Goal: Task Accomplishment & Management: Manage account settings

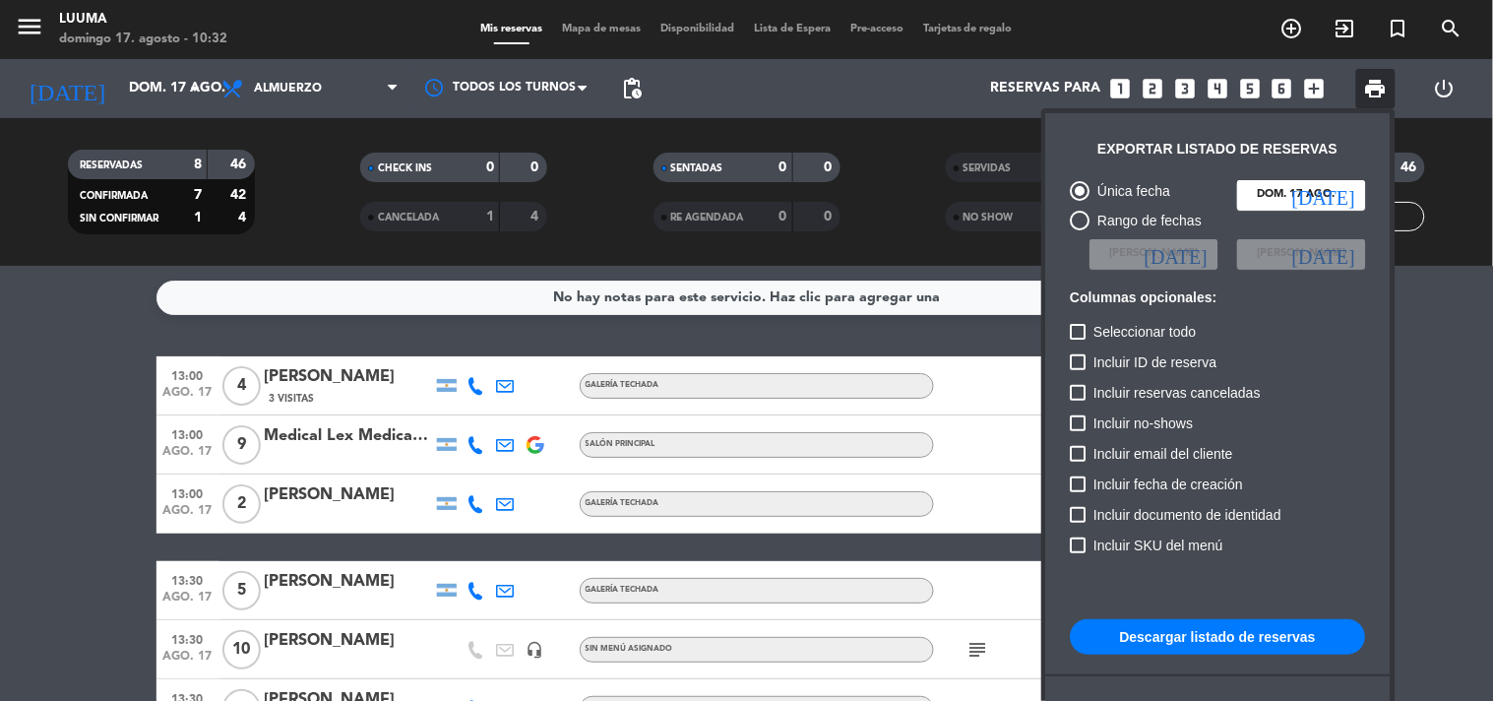
click at [105, 335] on div at bounding box center [746, 350] width 1493 height 701
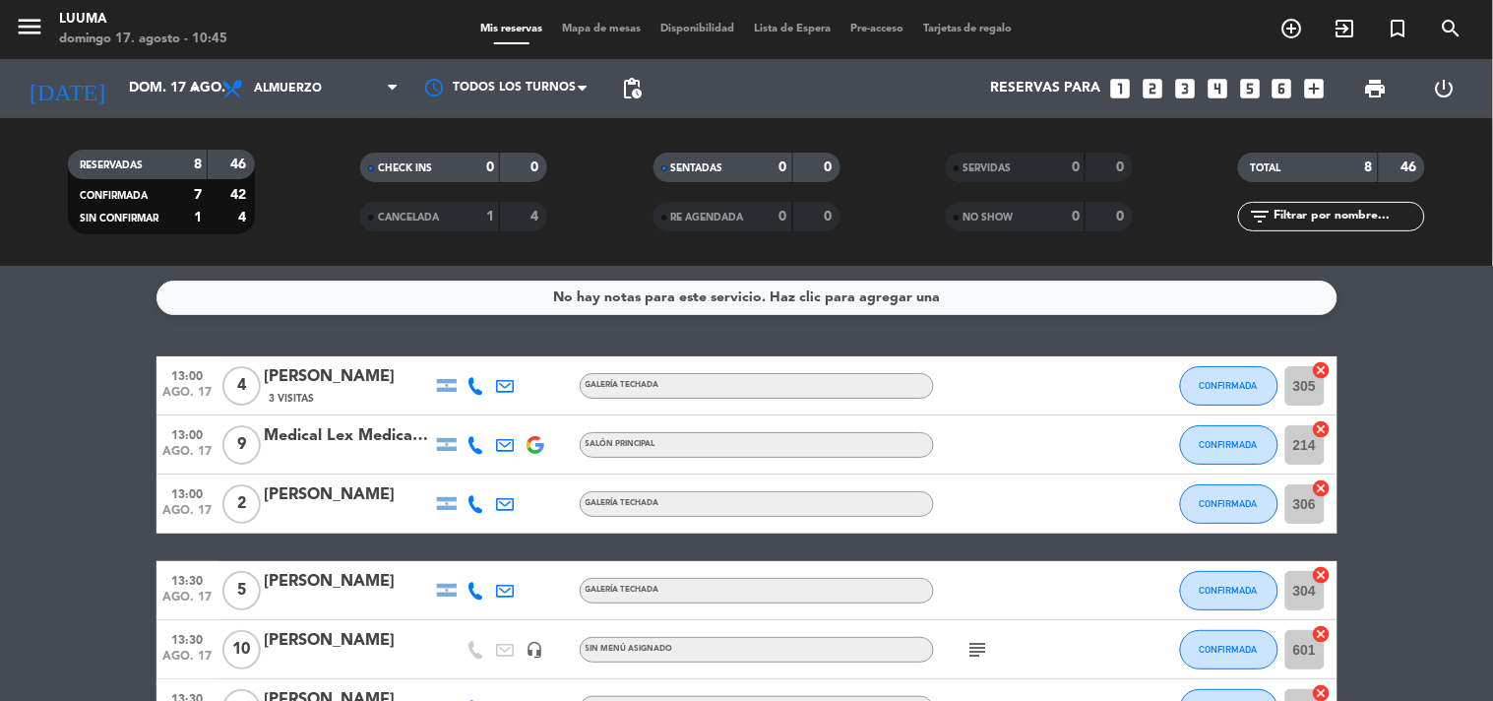
click at [95, 366] on bookings-row "13:00 ago. 17 4 [PERSON_NAME] 3 Visitas GALERÍA TECHADA CONFIRMADA 305 cancel 1…" at bounding box center [746, 606] width 1493 height 500
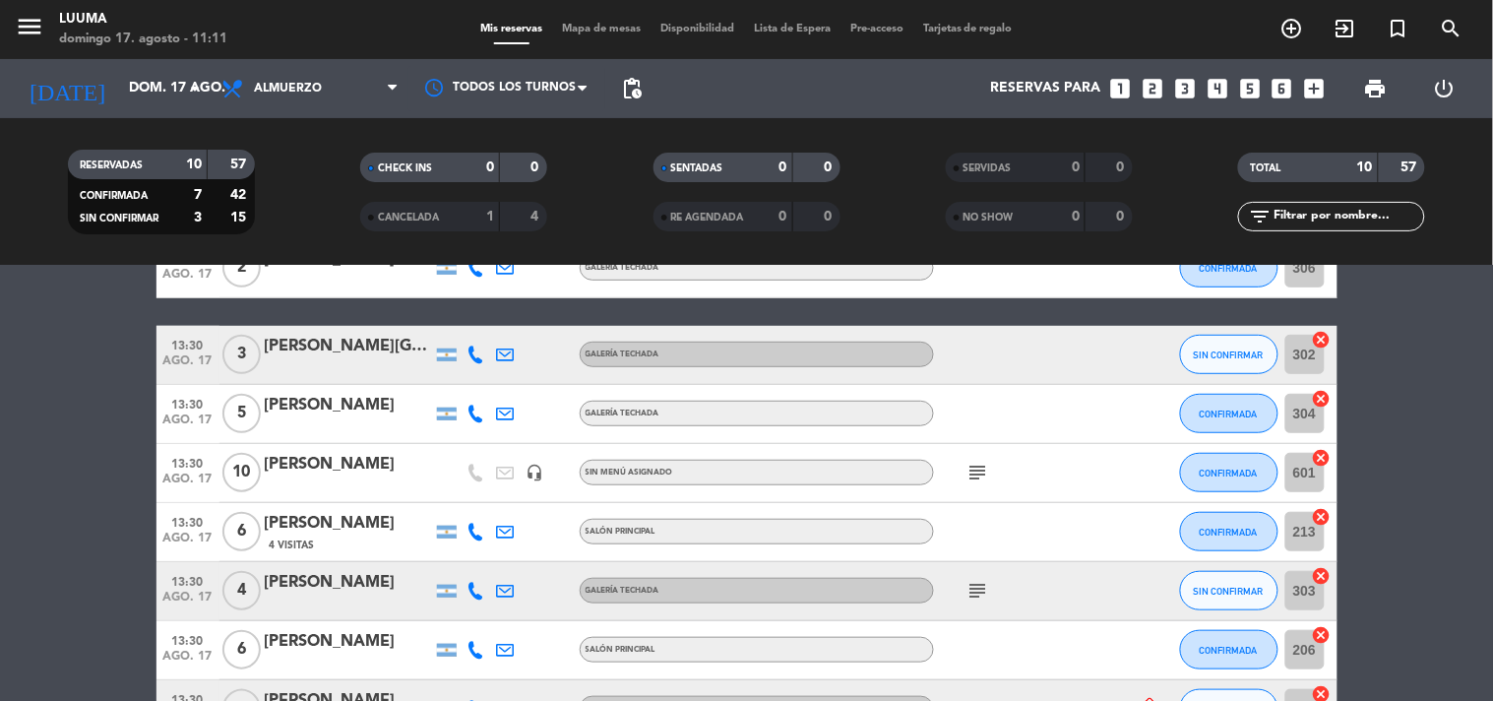
scroll to position [389, 0]
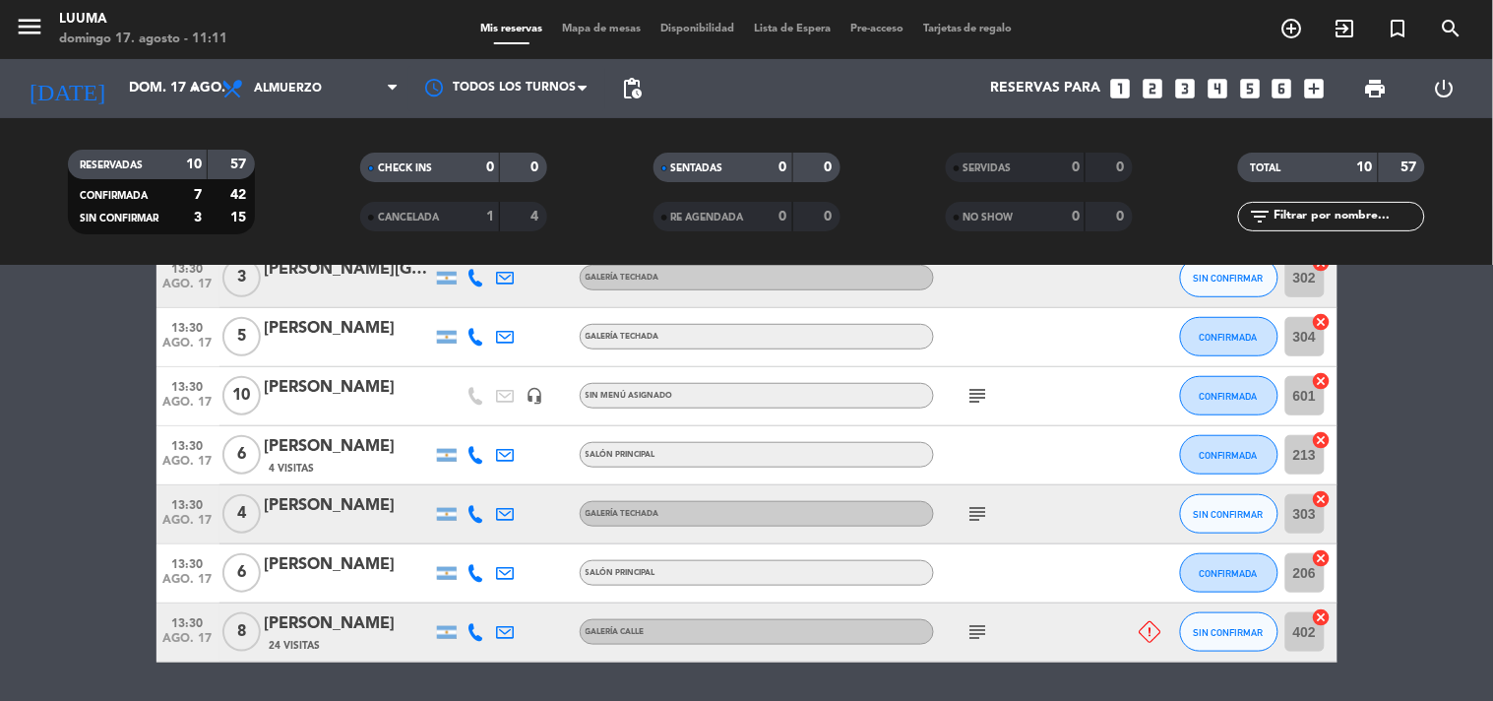
click at [1074, 630] on div "subject" at bounding box center [1022, 632] width 177 height 58
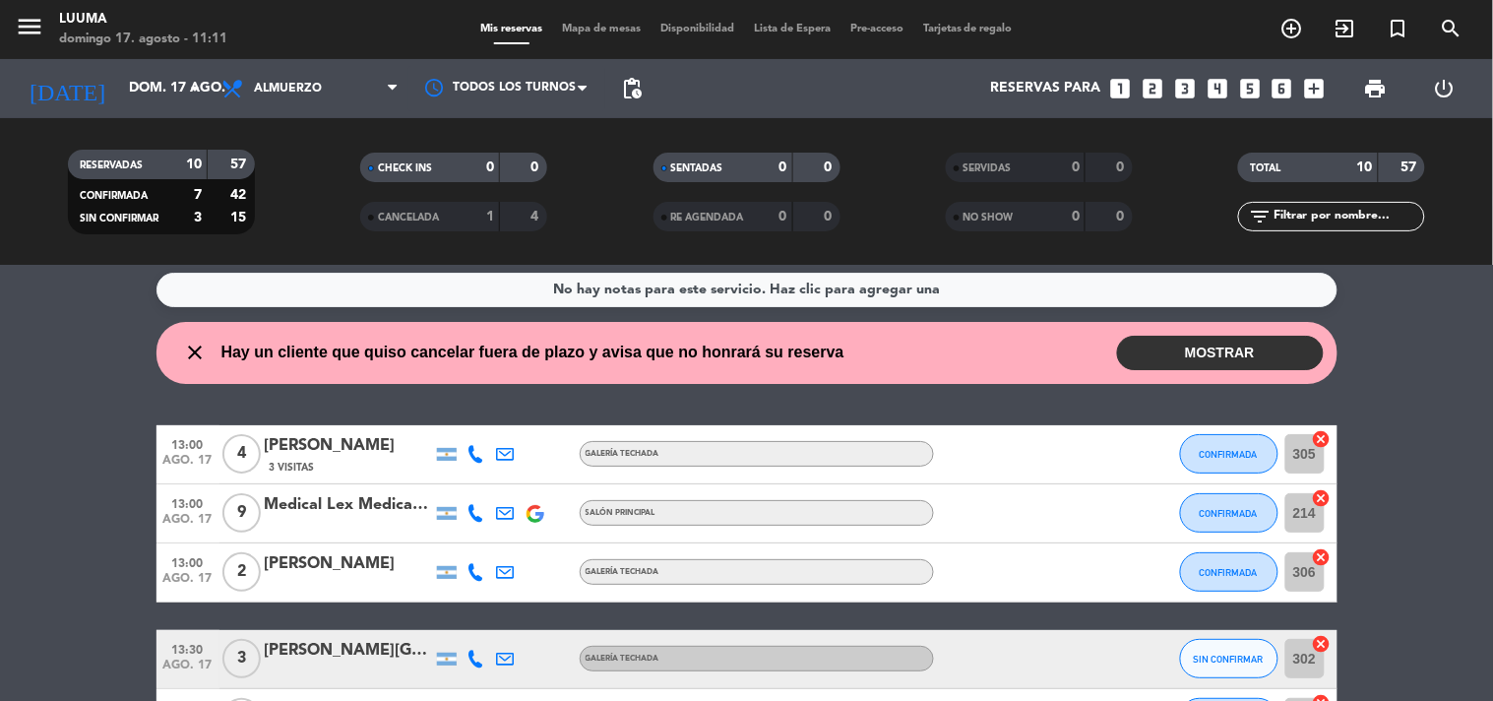
scroll to position [0, 0]
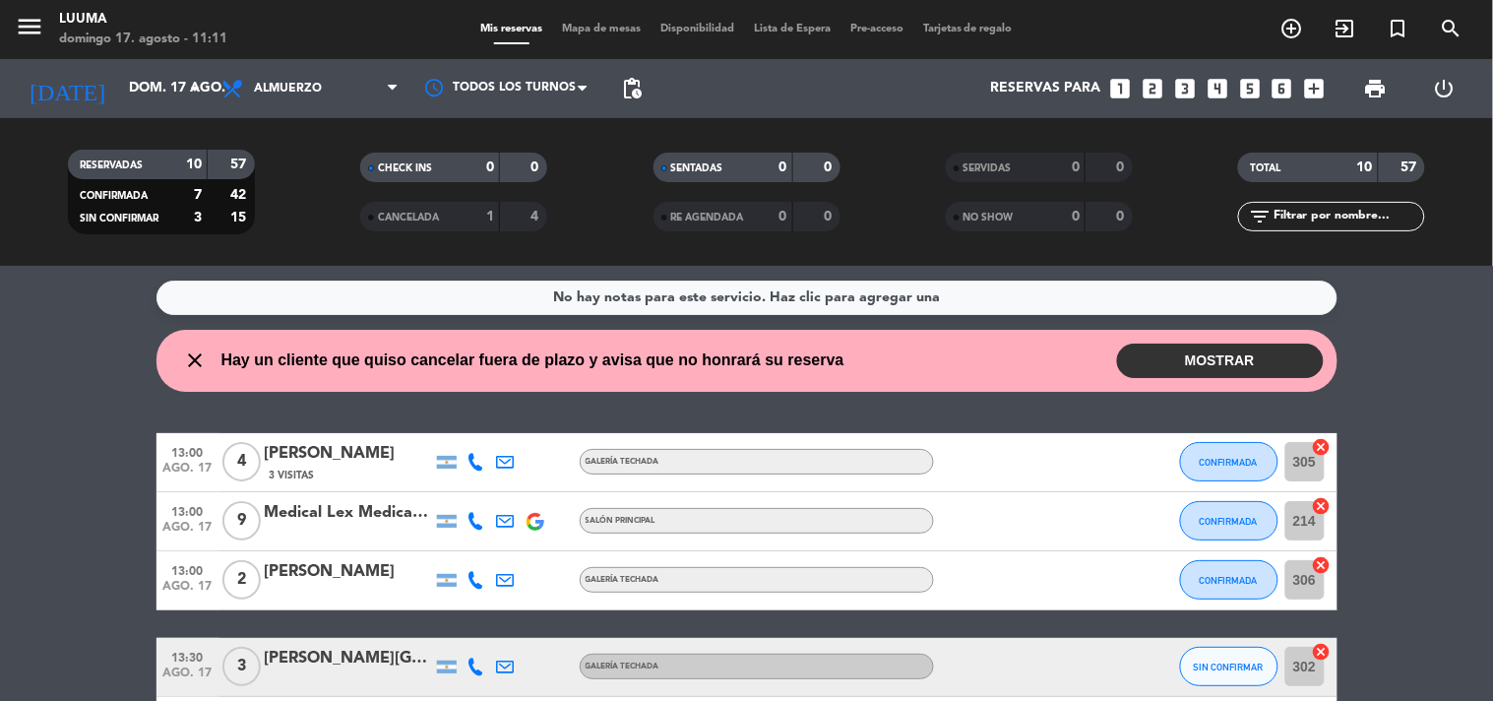
click at [1190, 358] on button "MOSTRAR" at bounding box center [1220, 360] width 207 height 34
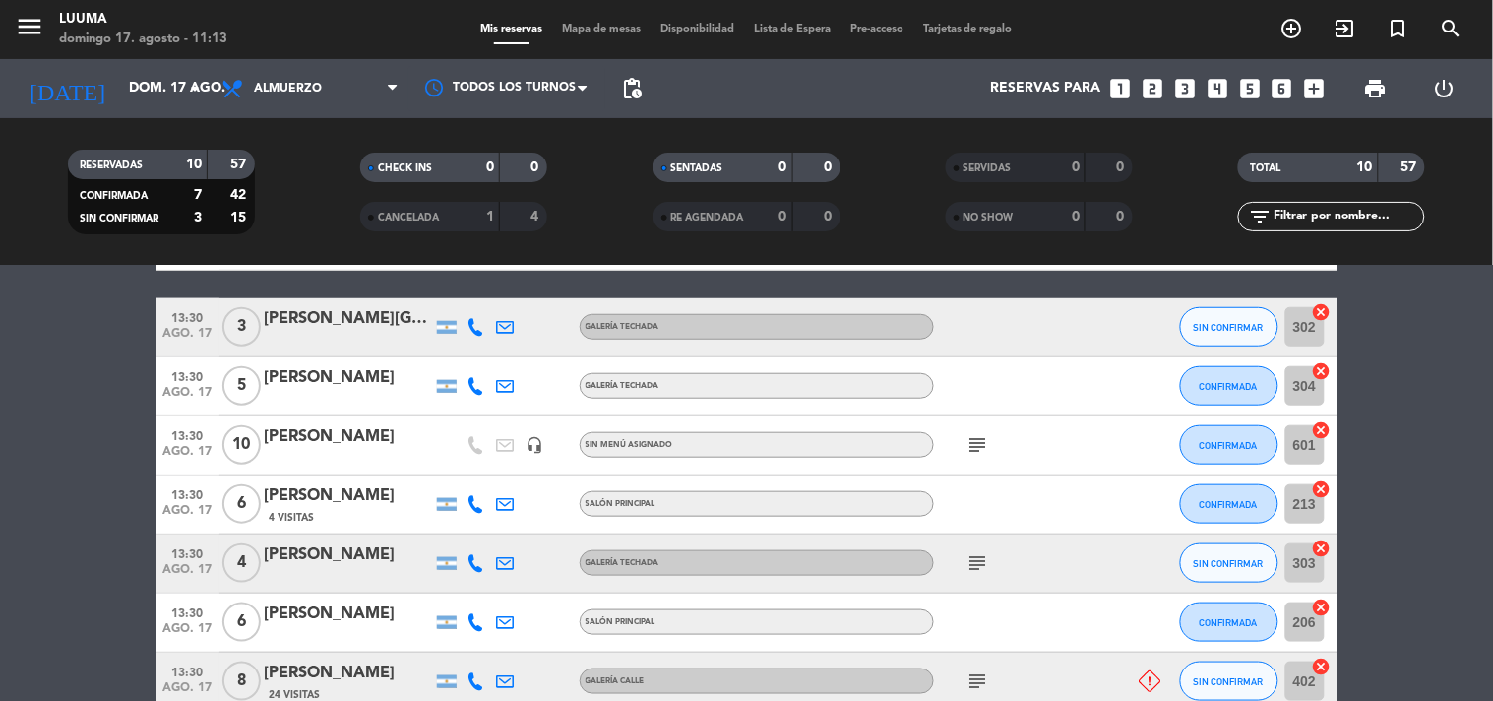
scroll to position [542, 0]
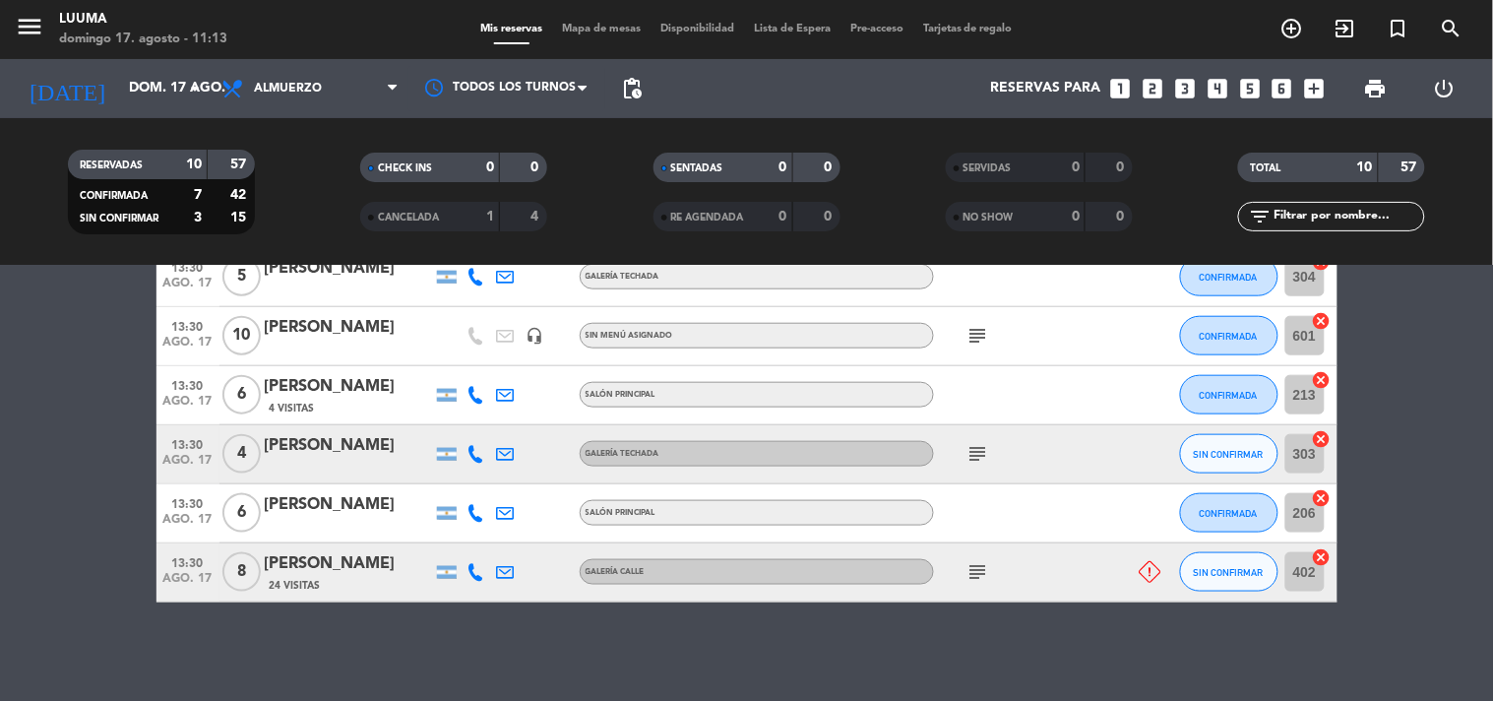
click at [475, 572] on icon at bounding box center [476, 572] width 18 height 18
click at [472, 534] on button "Copiar content_paste" at bounding box center [471, 538] width 60 height 21
click at [457, 644] on div "No hay notas para este servicio. Haz clic para agregar una close Hay un cliente…" at bounding box center [746, 483] width 1493 height 435
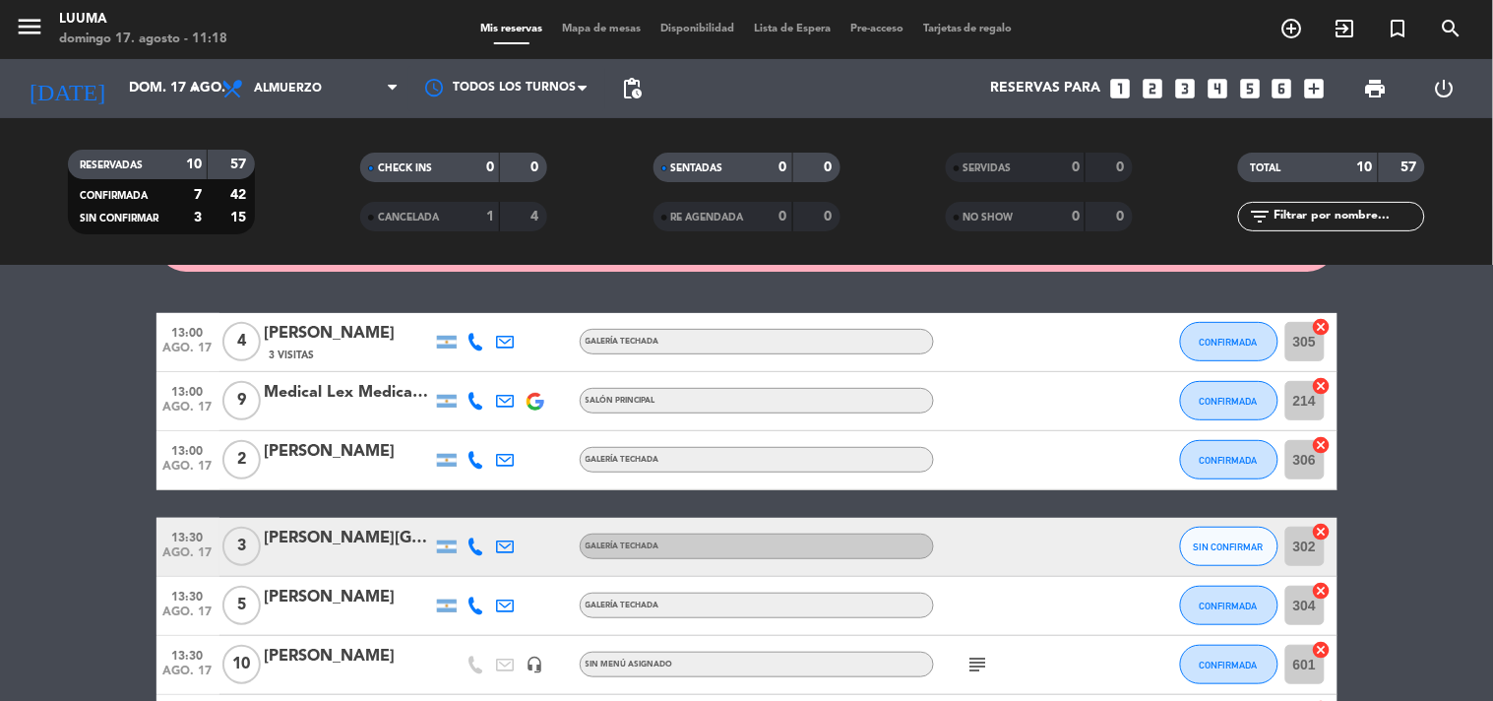
scroll to position [104, 0]
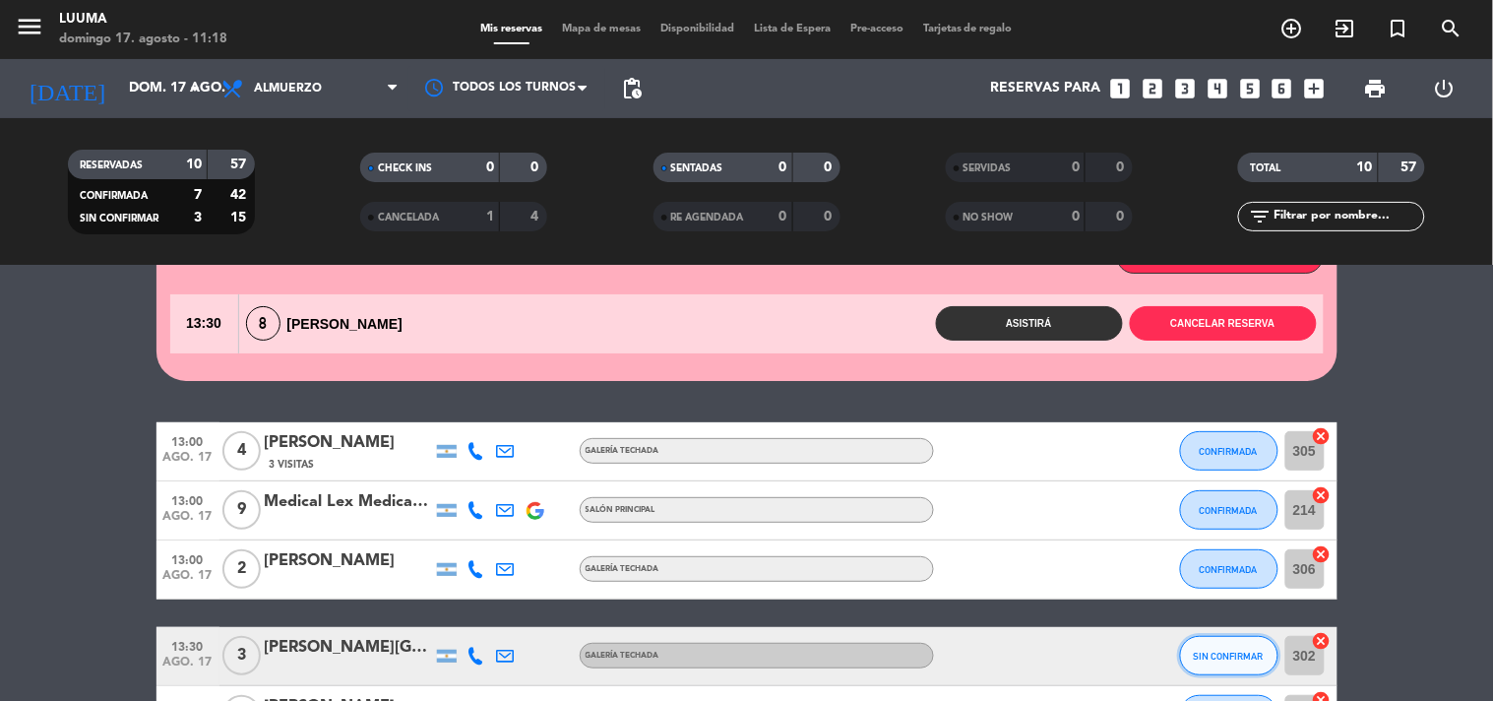
click at [1200, 656] on span "SIN CONFIRMAR" at bounding box center [1228, 655] width 70 height 11
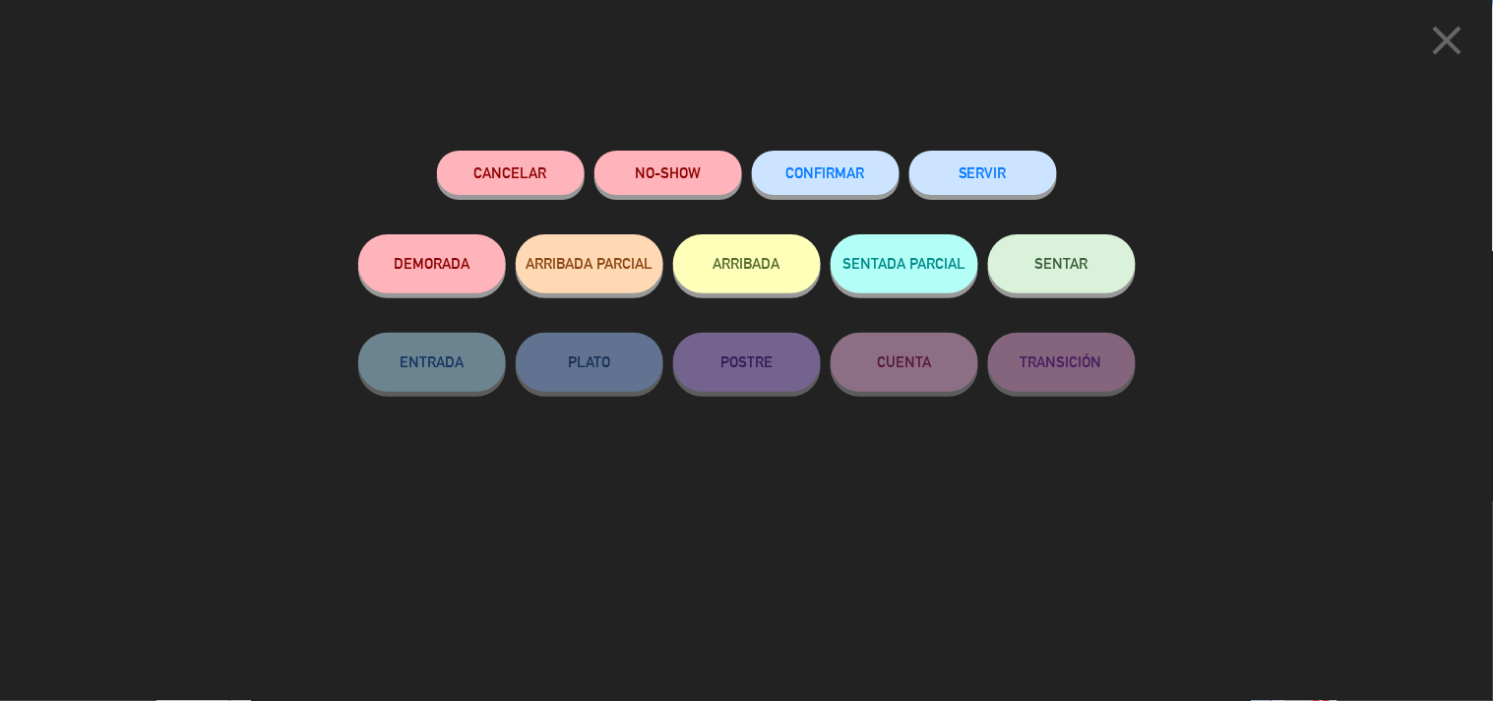
drag, startPoint x: 819, startPoint y: 174, endPoint x: 807, endPoint y: 210, distance: 37.3
click at [818, 178] on span "CONFIRMAR" at bounding box center [825, 172] width 79 height 17
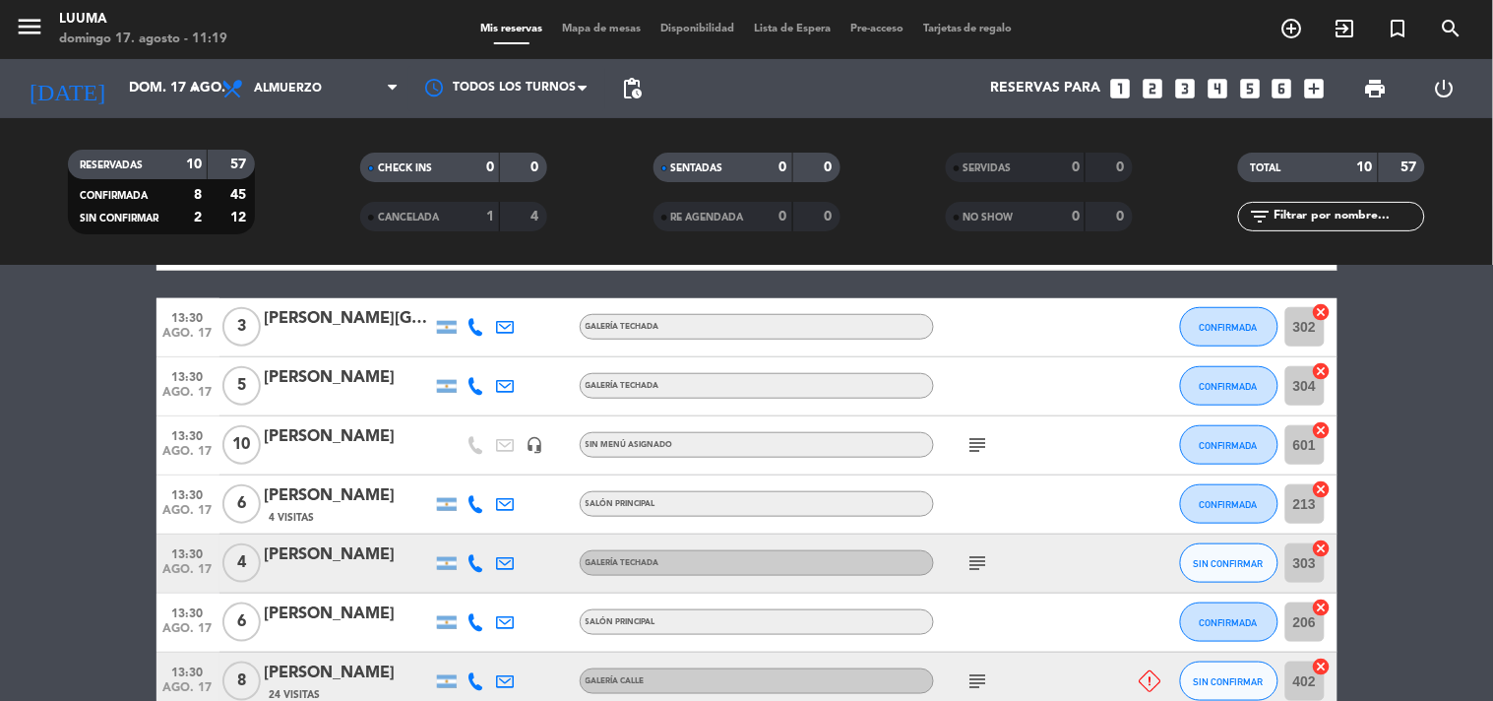
scroll to position [542, 0]
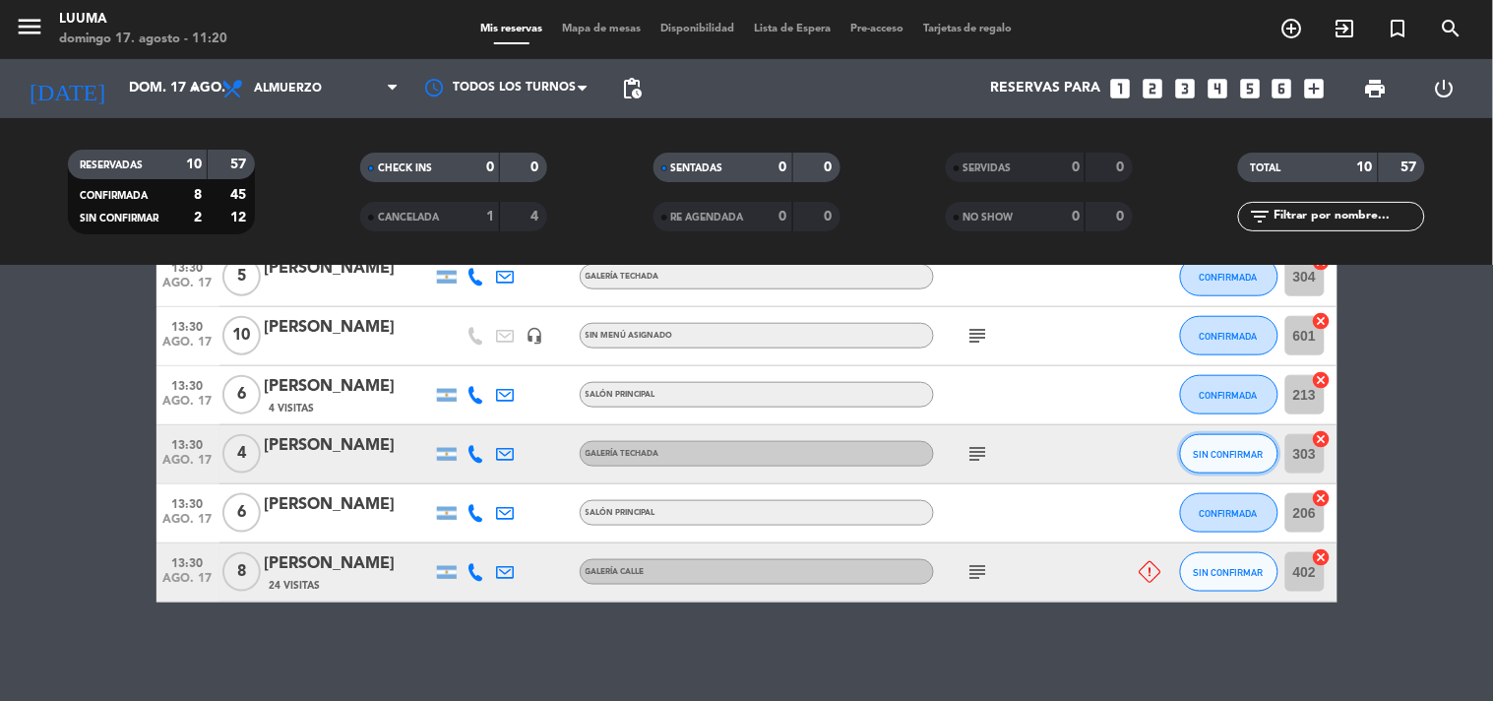
click at [1253, 449] on span "SIN CONFIRMAR" at bounding box center [1228, 454] width 70 height 11
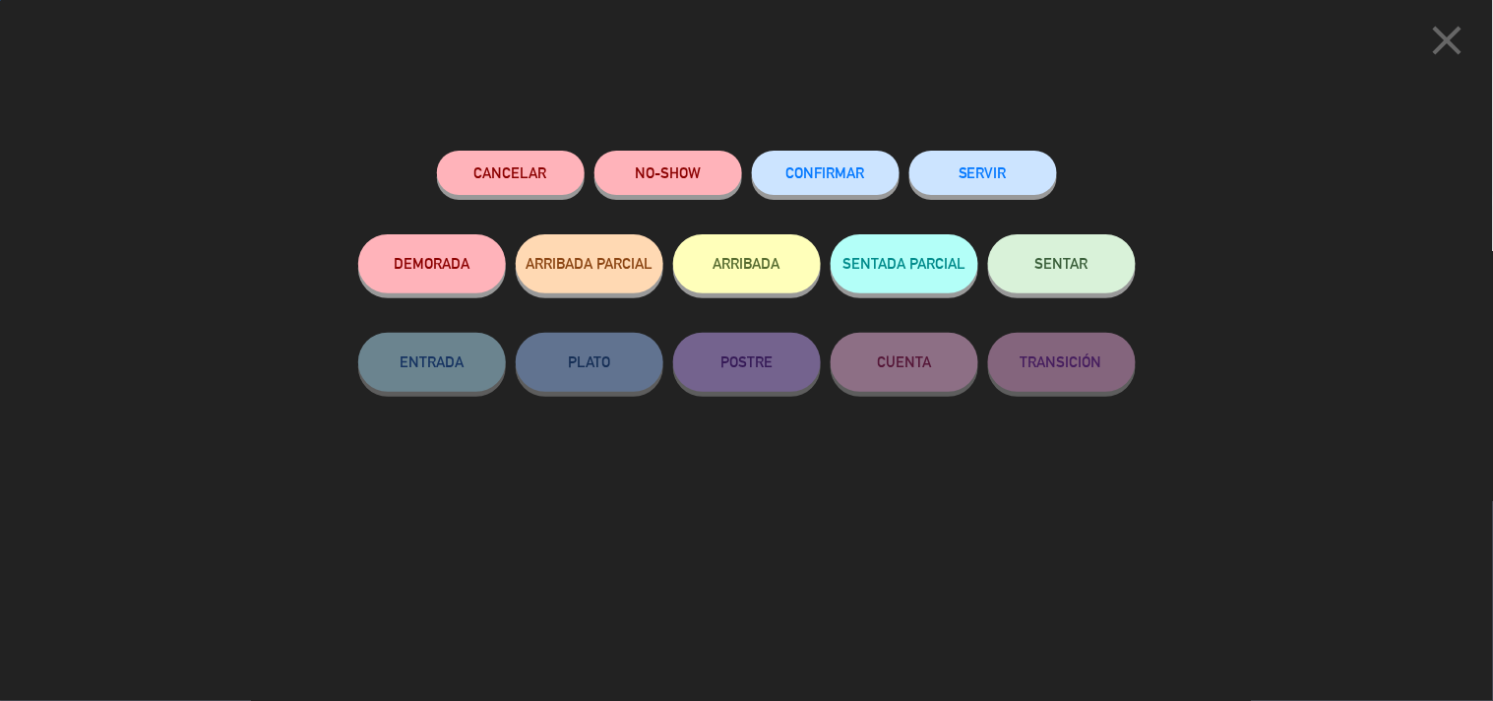
click at [769, 136] on div "close Cancelar NO-SHOW CONFIRMAR SERVIR DEMORADA ARRIBADA PARCIAL ARRIBADA SENT…" at bounding box center [746, 350] width 1493 height 701
click at [789, 165] on button "CONFIRMAR" at bounding box center [826, 173] width 148 height 44
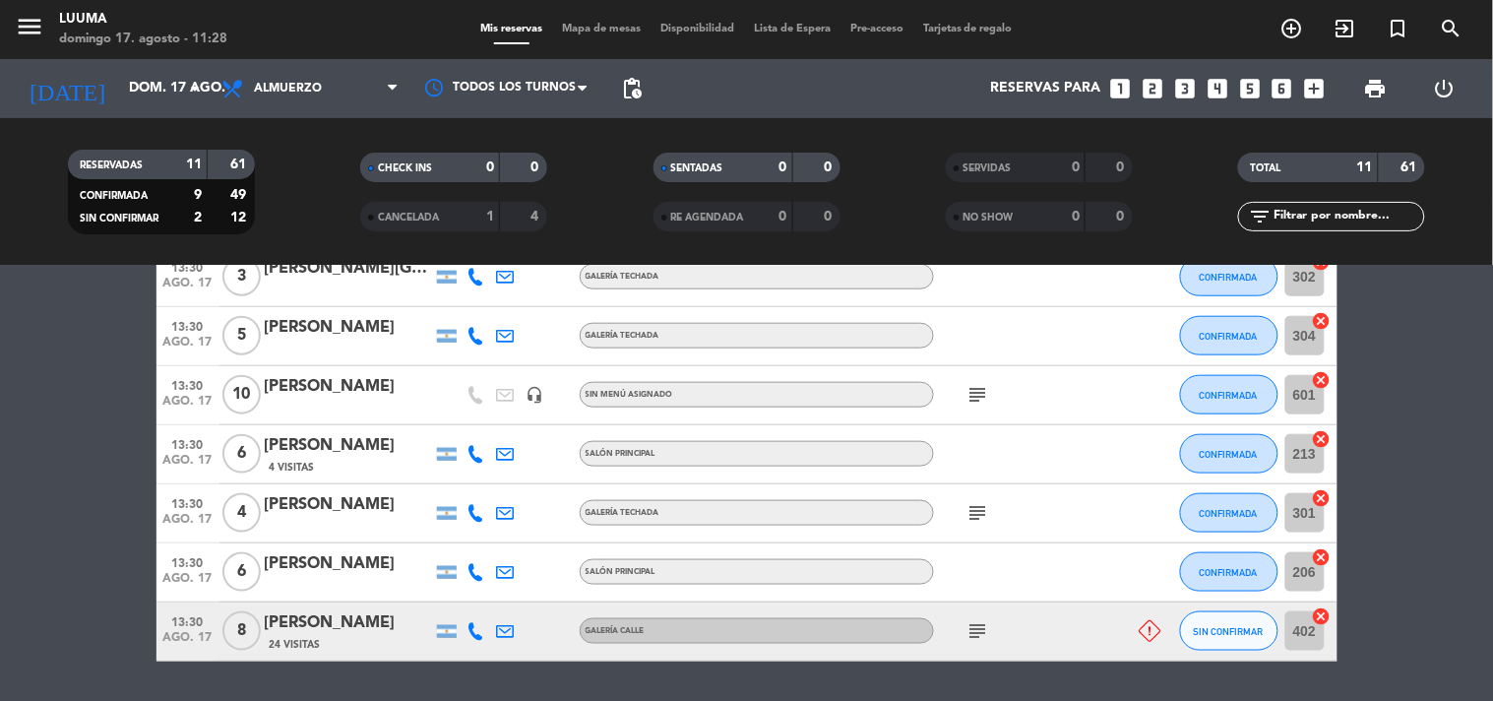
click at [512, 22] on div "Mis reservas Mapa de mesas Disponibilidad Lista de Espera Pre-acceso Tarjetas d…" at bounding box center [746, 30] width 552 height 18
click at [573, 34] on div "Mis reservas Mapa de mesas Disponibilidad Lista de Espera Pre-acceso Tarjetas d…" at bounding box center [746, 30] width 552 height 18
click at [574, 33] on span "Mapa de mesas" at bounding box center [601, 29] width 98 height 11
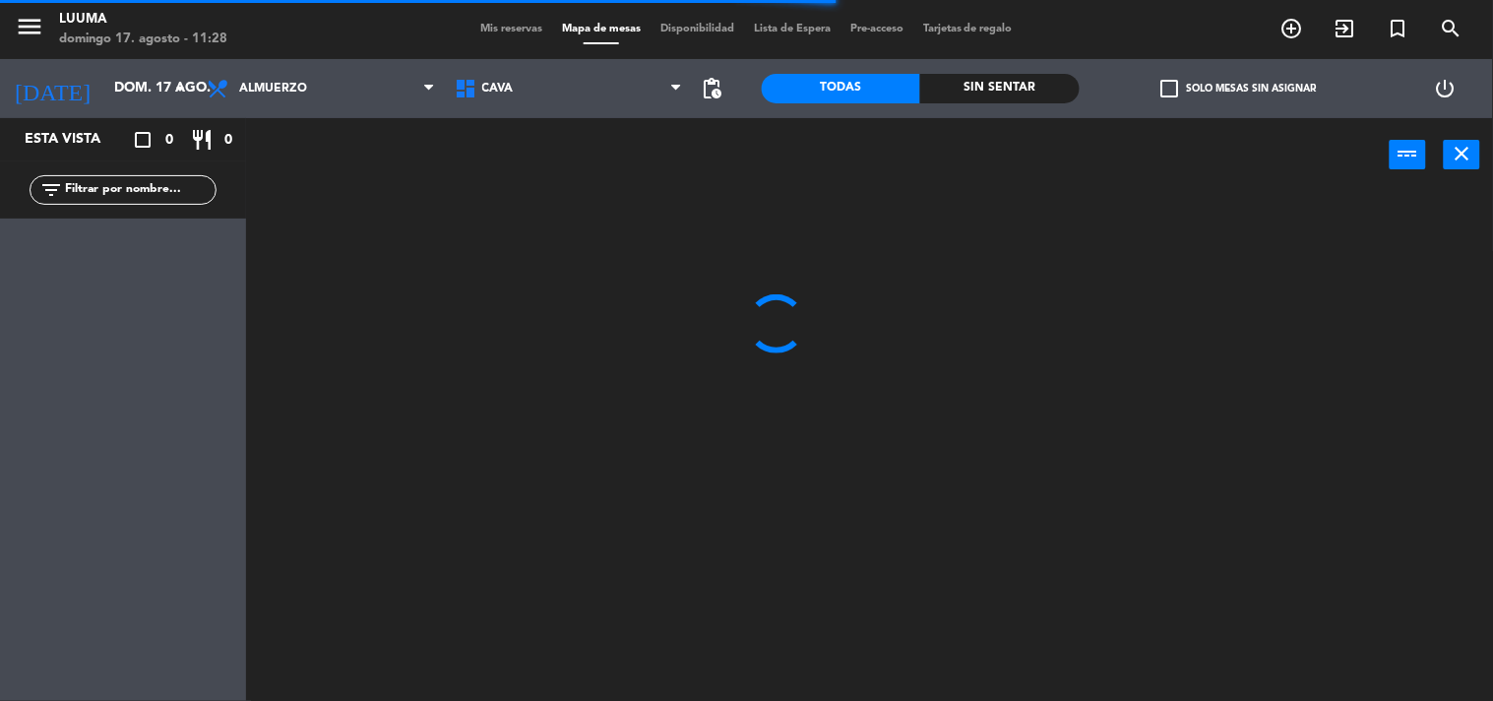
click at [620, 91] on span "Cava" at bounding box center [569, 88] width 248 height 43
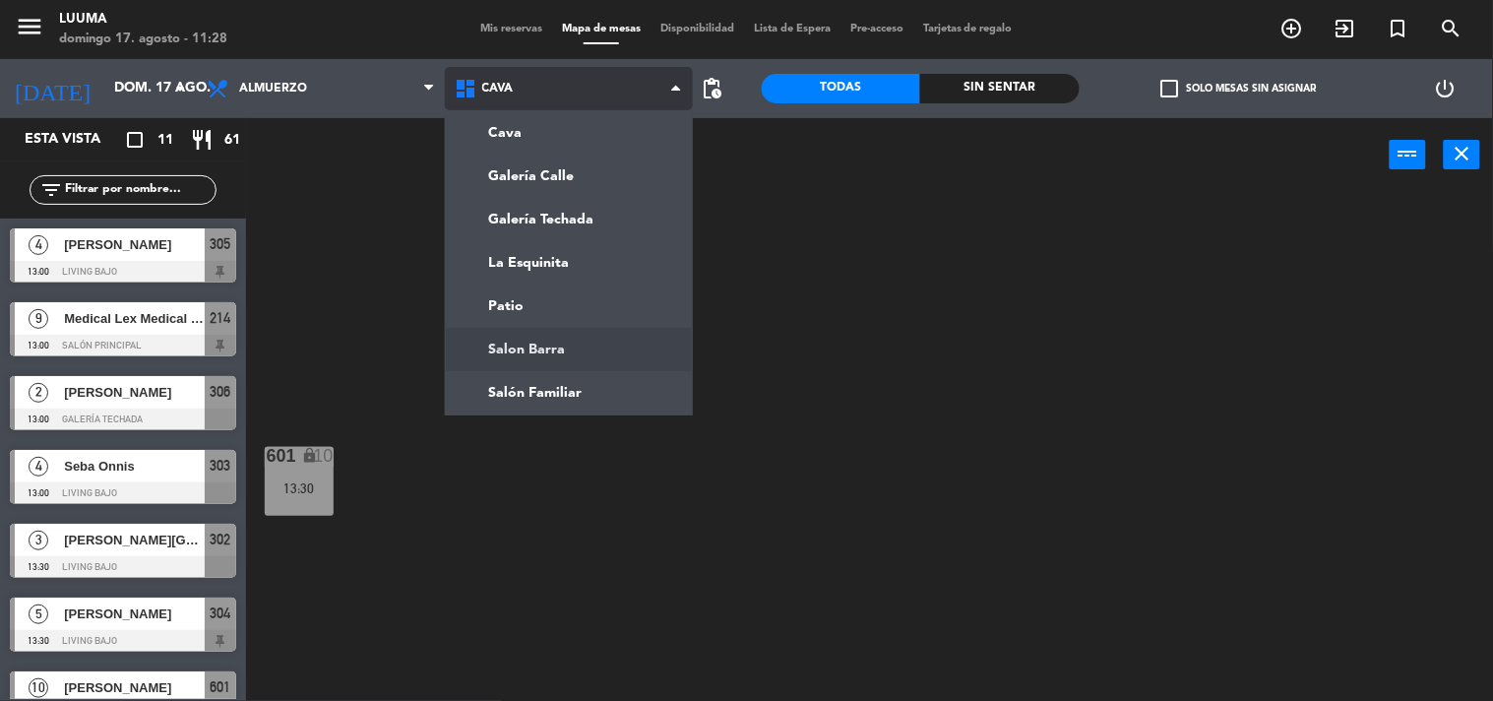
click at [640, 349] on ng-component "menu Luuma [PERSON_NAME] 17. [PERSON_NAME] - 11:28 Mis reservas Mapa de mesas D…" at bounding box center [746, 350] width 1493 height 701
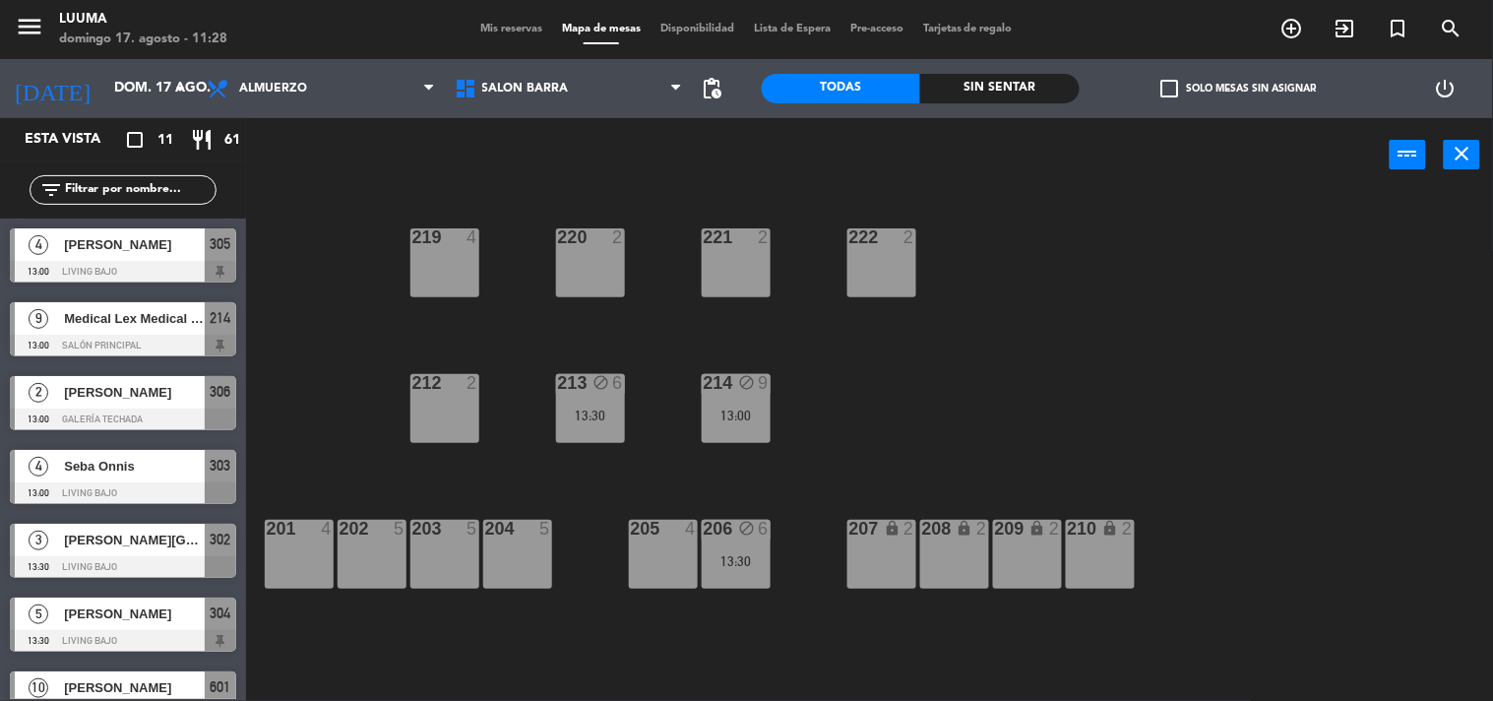
click at [435, 405] on div "212 2" at bounding box center [444, 408] width 69 height 69
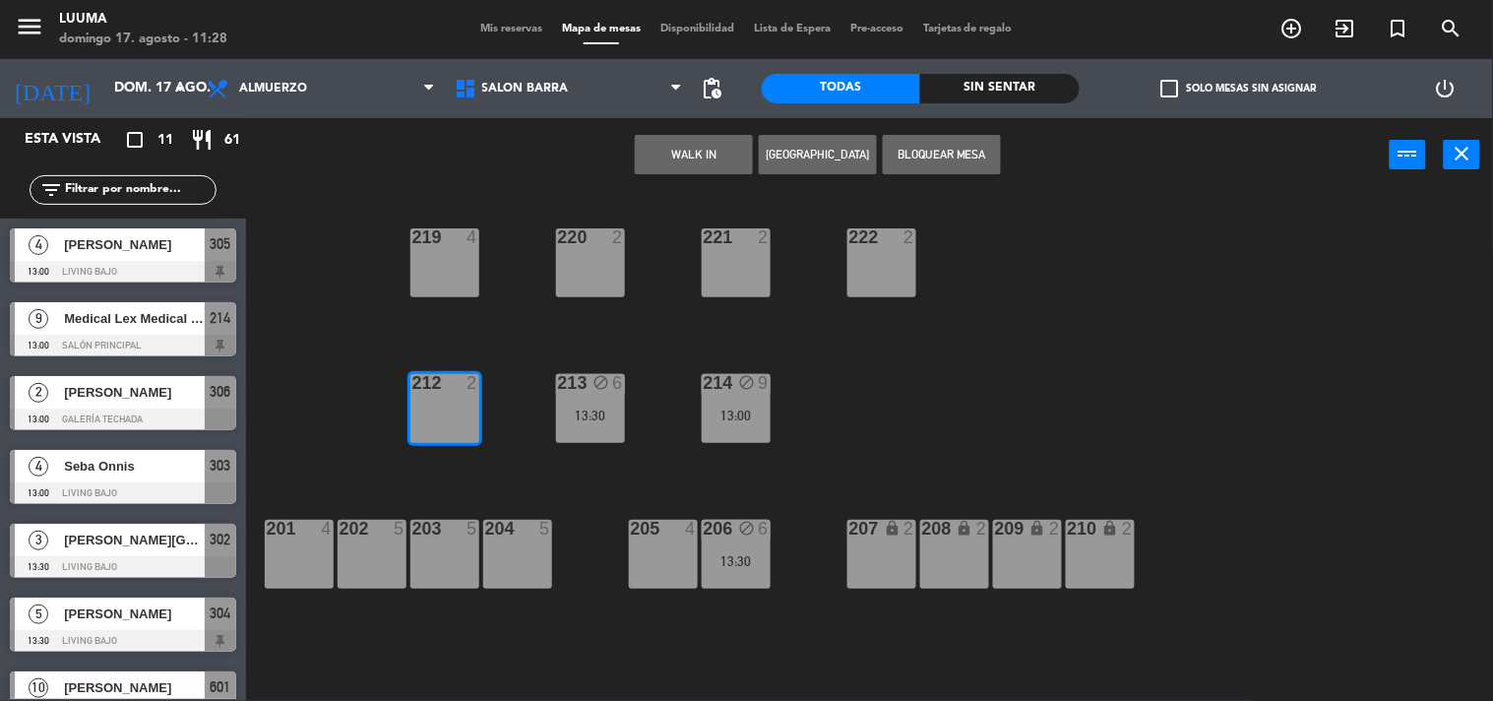
click at [823, 153] on button "[GEOGRAPHIC_DATA]" at bounding box center [818, 154] width 118 height 39
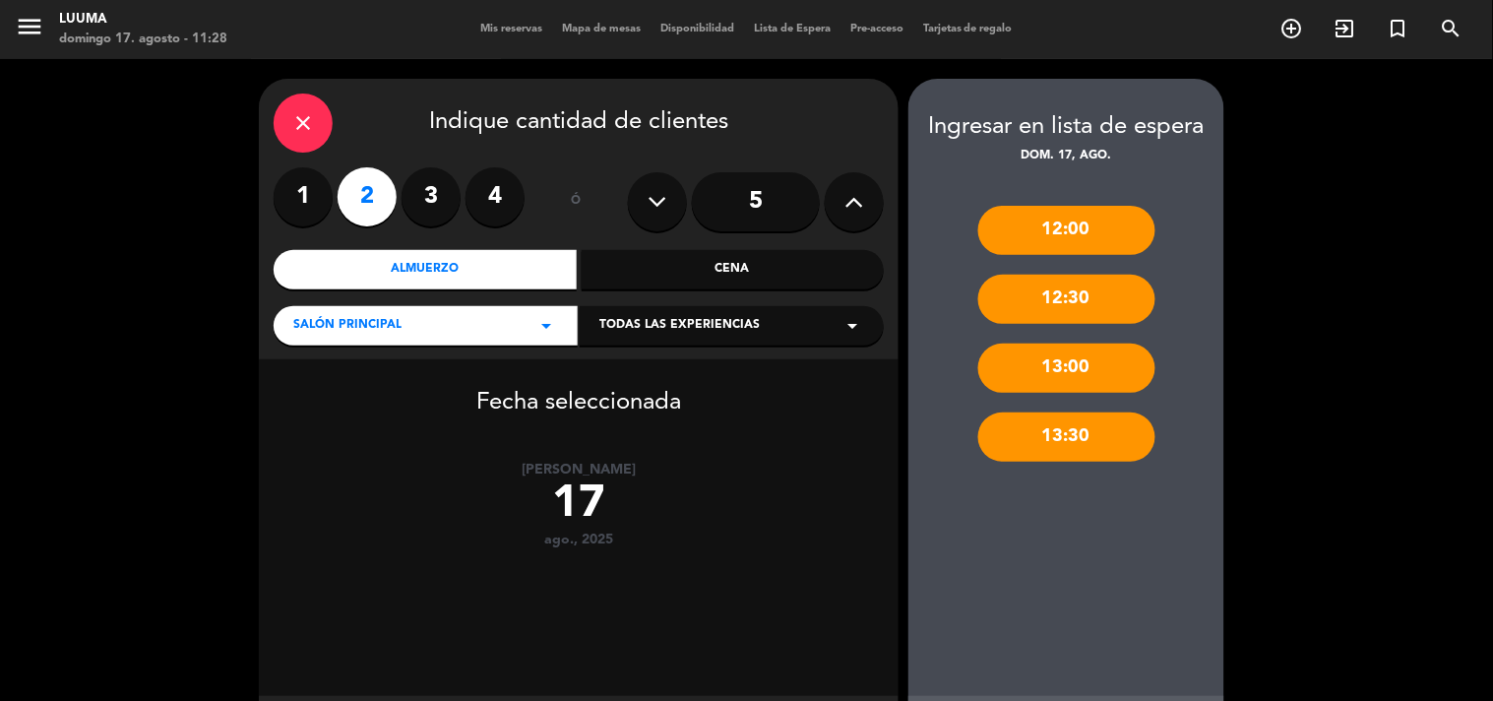
scroll to position [99, 0]
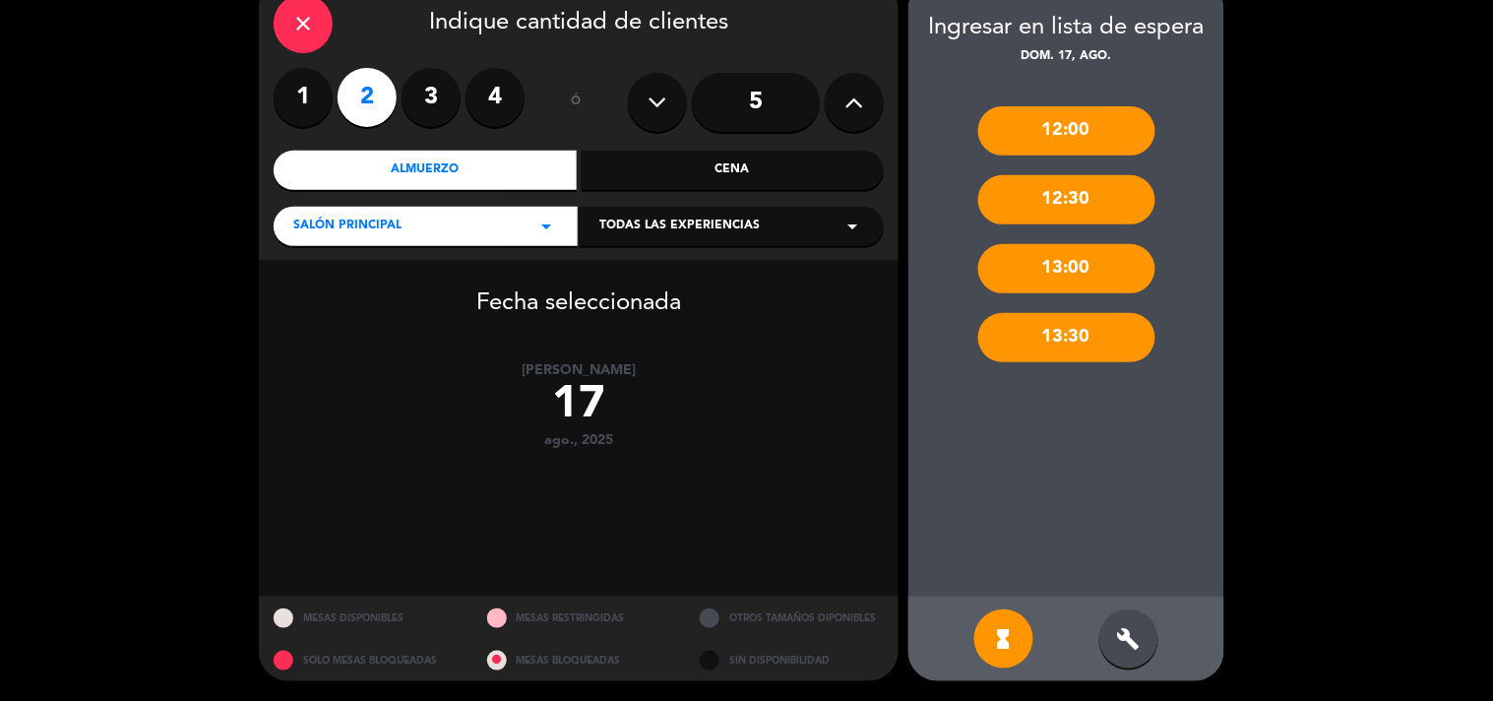
click at [1107, 636] on div "build" at bounding box center [1128, 638] width 59 height 59
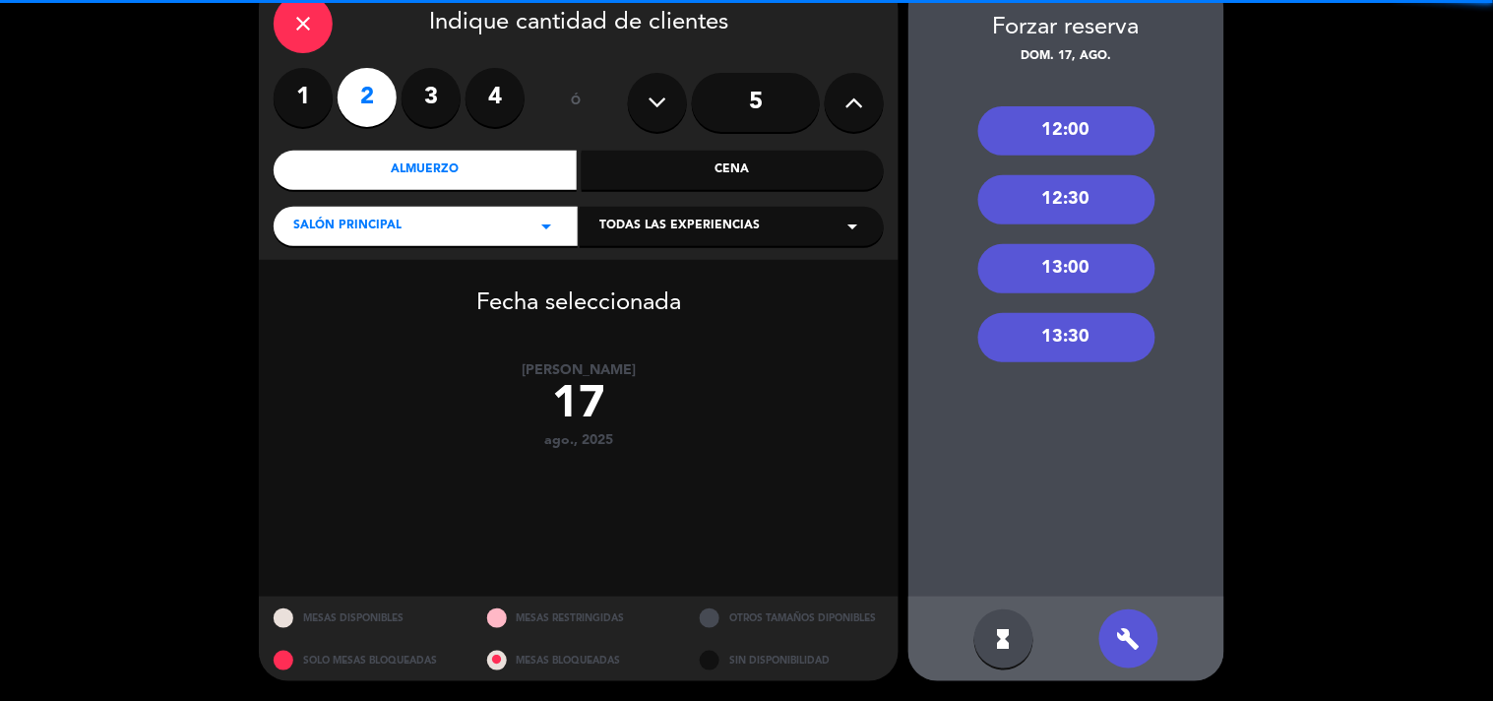
click at [1065, 335] on div "13:30" at bounding box center [1066, 337] width 177 height 49
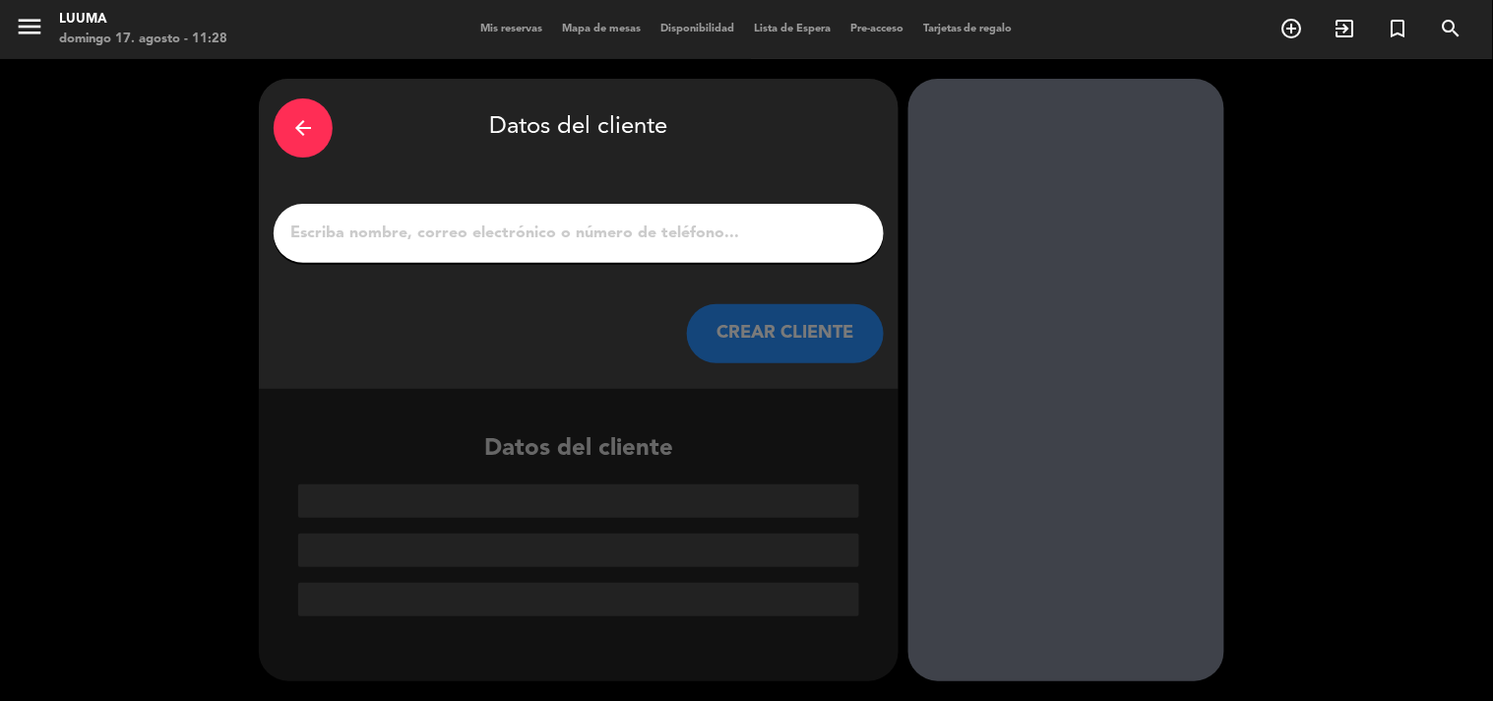
click at [681, 220] on input "1" at bounding box center [578, 233] width 580 height 28
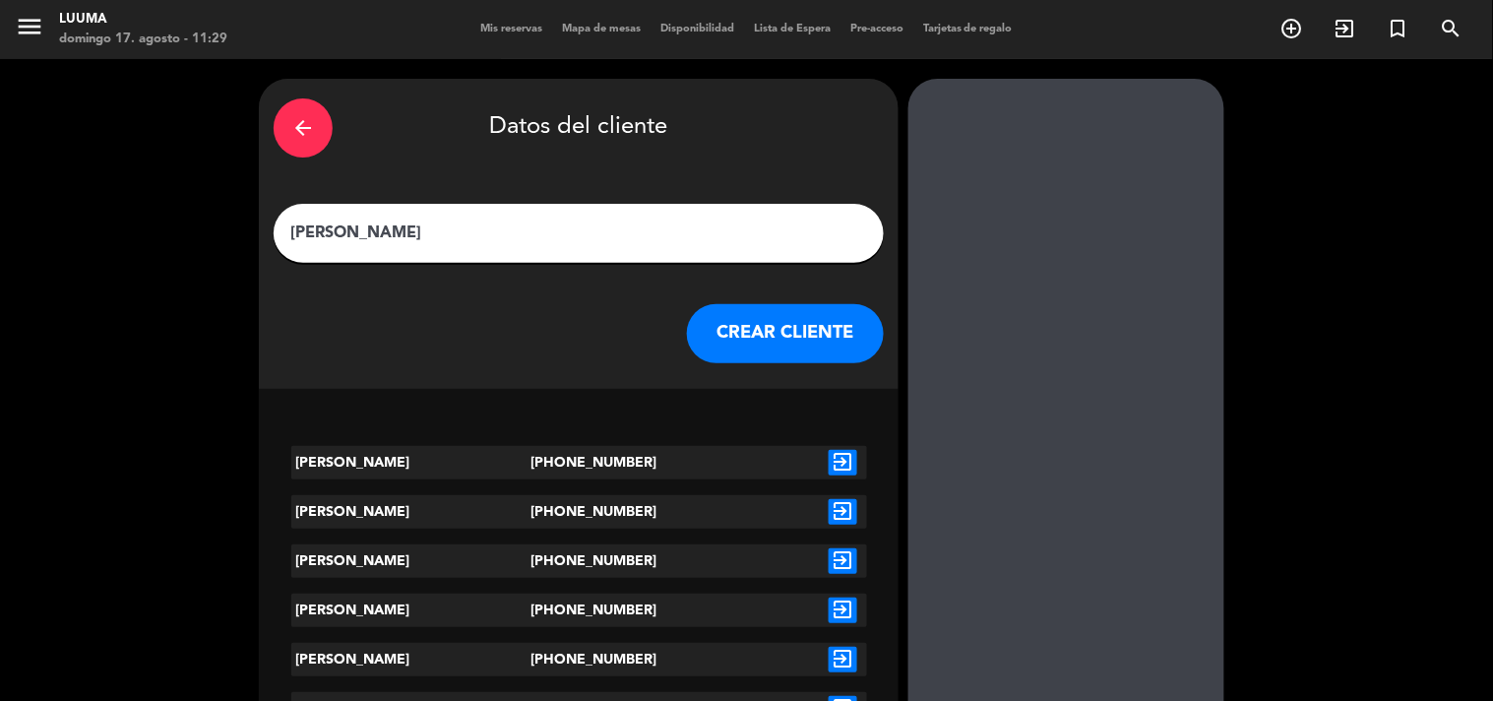
type input "[PERSON_NAME]"
click at [831, 457] on icon "exit_to_app" at bounding box center [842, 463] width 29 height 26
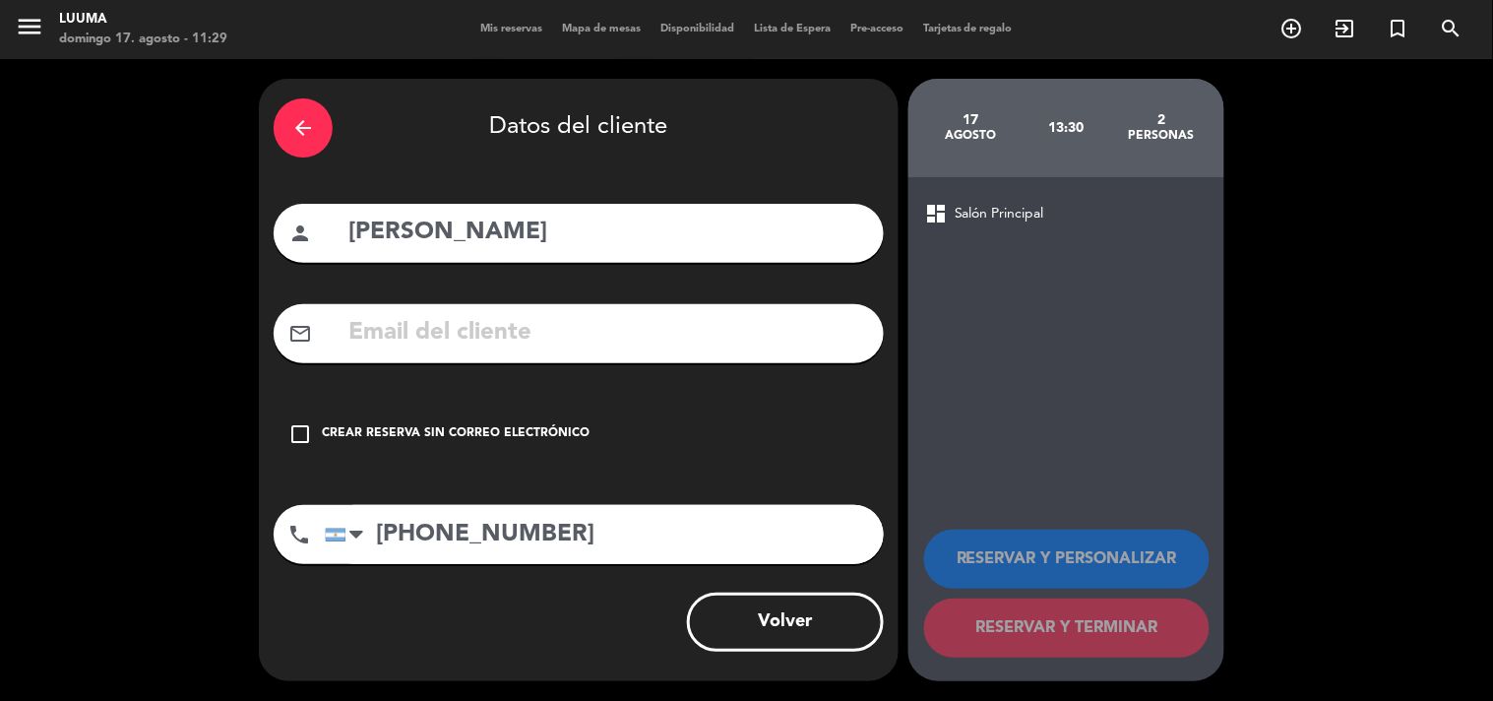
drag, startPoint x: 462, startPoint y: 440, endPoint x: 509, endPoint y: 441, distance: 46.3
click at [462, 439] on div "Crear reserva sin correo electrónico" at bounding box center [456, 434] width 268 height 20
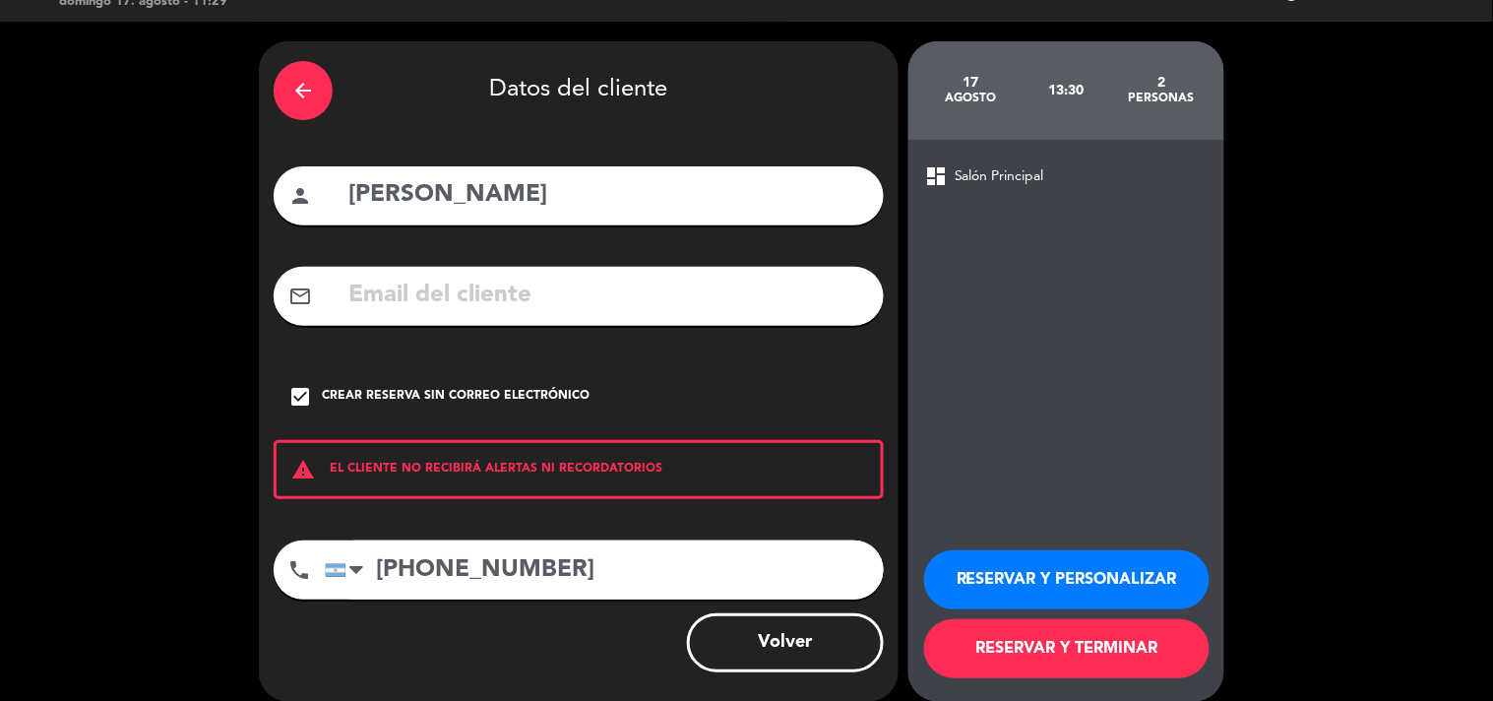
scroll to position [57, 0]
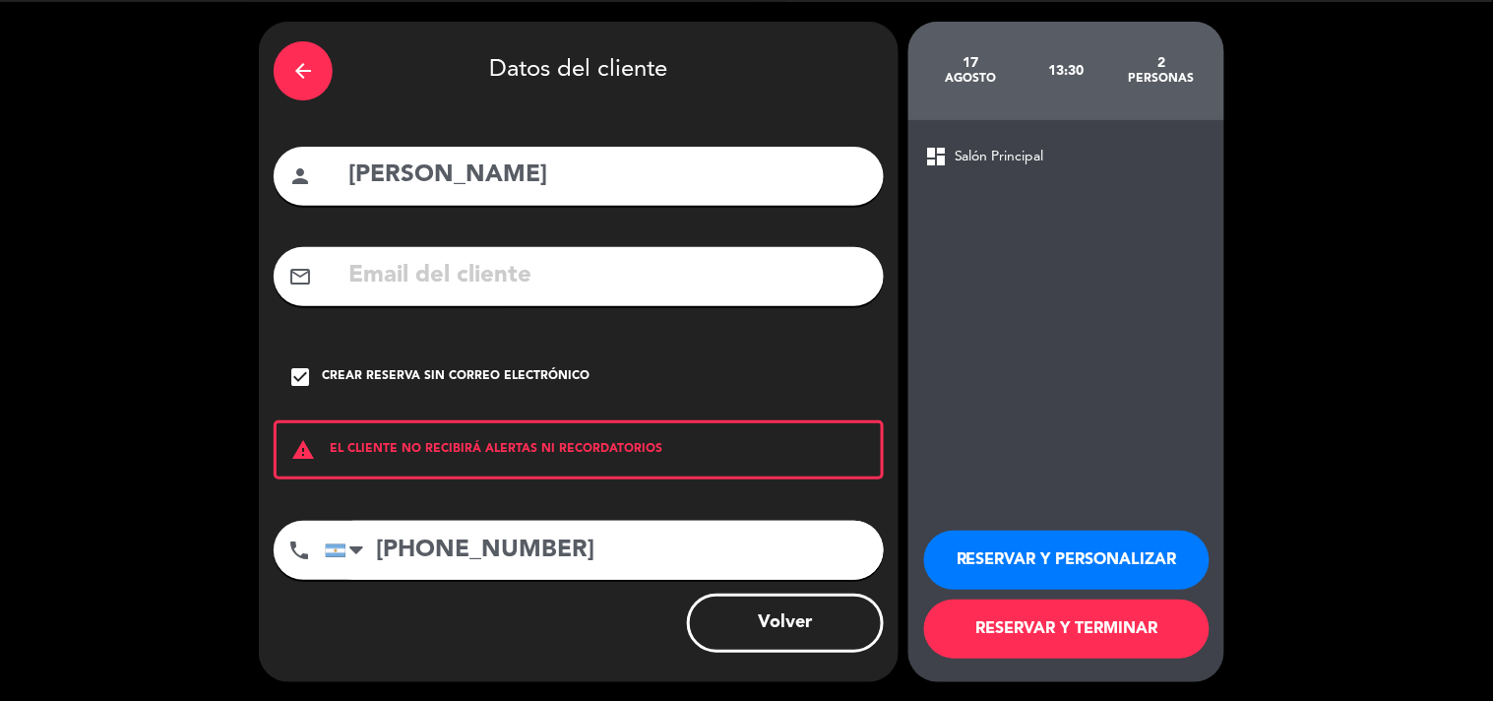
click at [1074, 613] on button "RESERVAR Y TERMINAR" at bounding box center [1066, 628] width 285 height 59
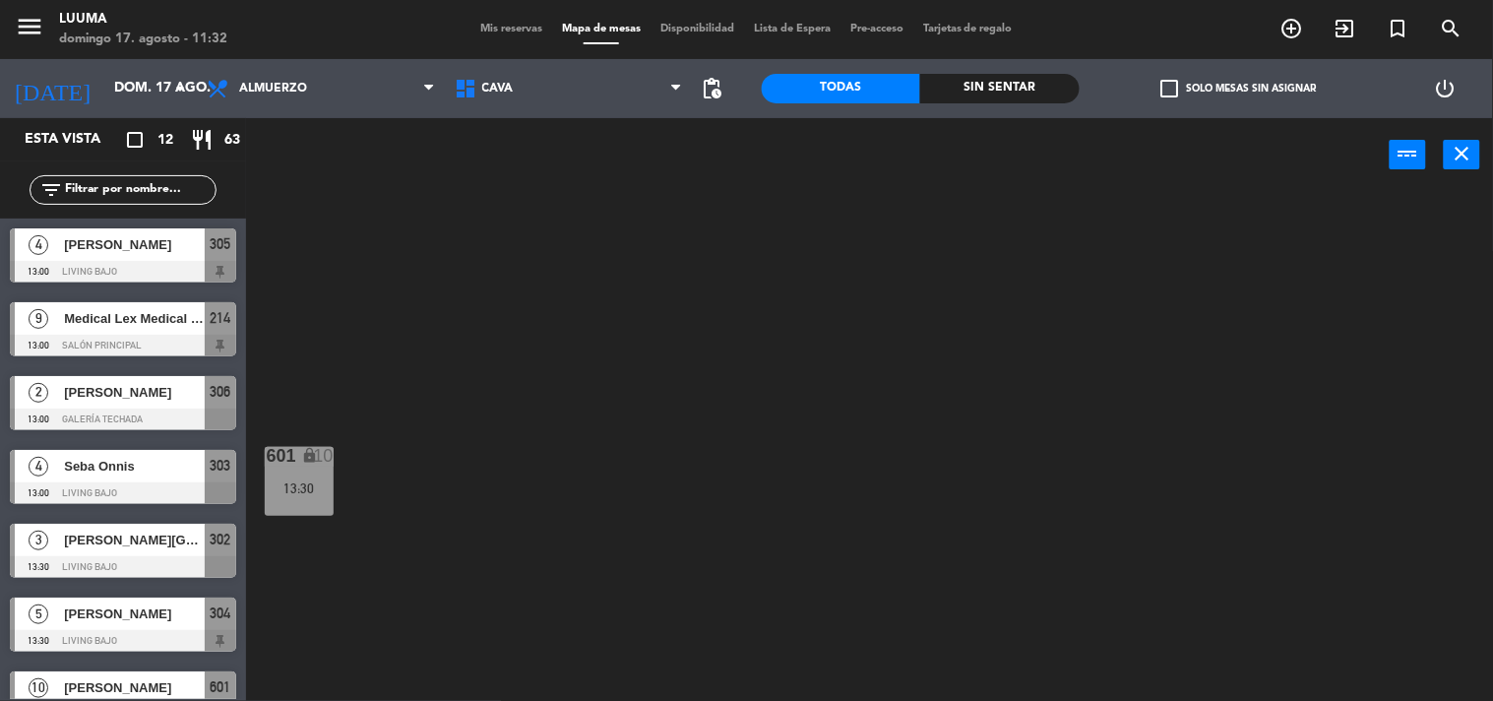
click at [509, 17] on div "menu Luuma [PERSON_NAME] 17. [PERSON_NAME] - 11:32 Mis reservas Mapa de mesas D…" at bounding box center [746, 29] width 1493 height 59
click at [516, 27] on span "Mis reservas" at bounding box center [511, 29] width 82 height 11
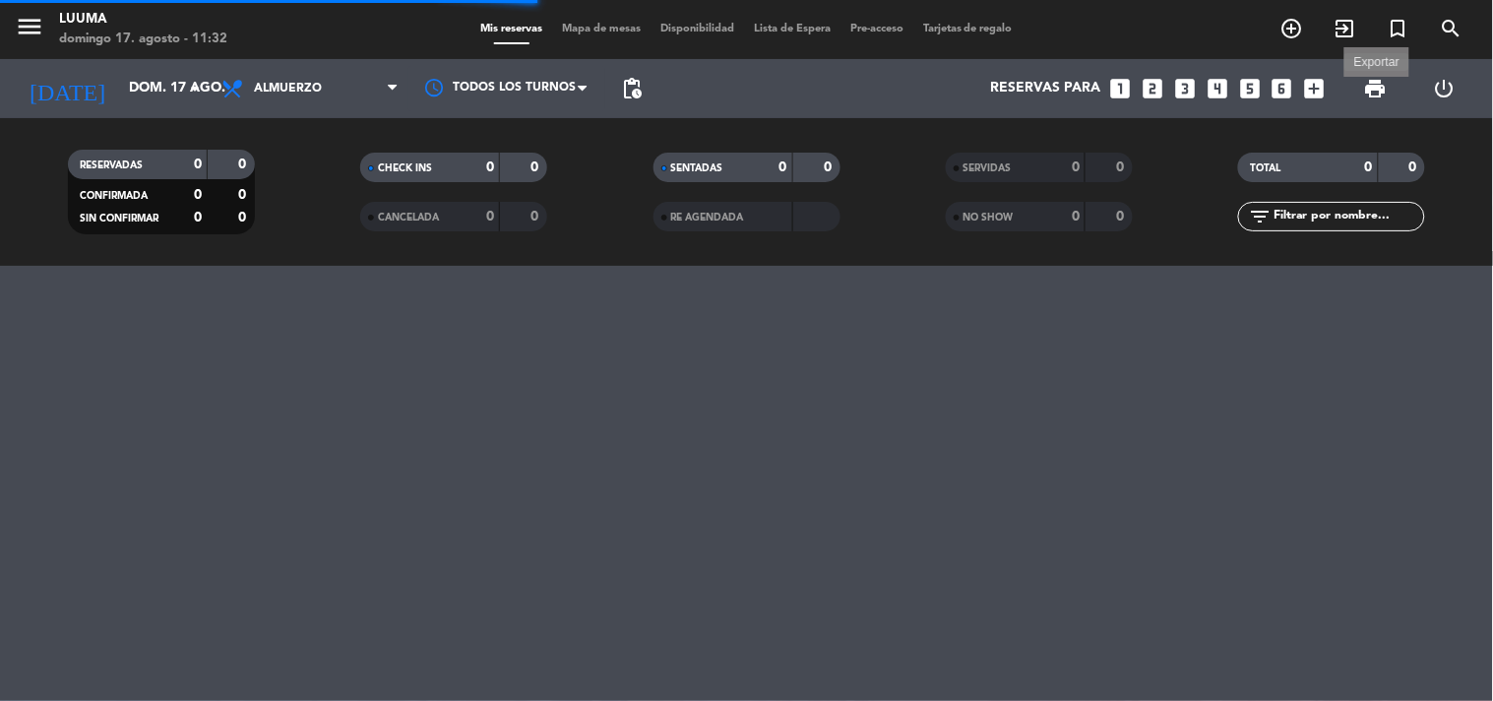
click at [1366, 91] on span "print" at bounding box center [1376, 89] width 24 height 24
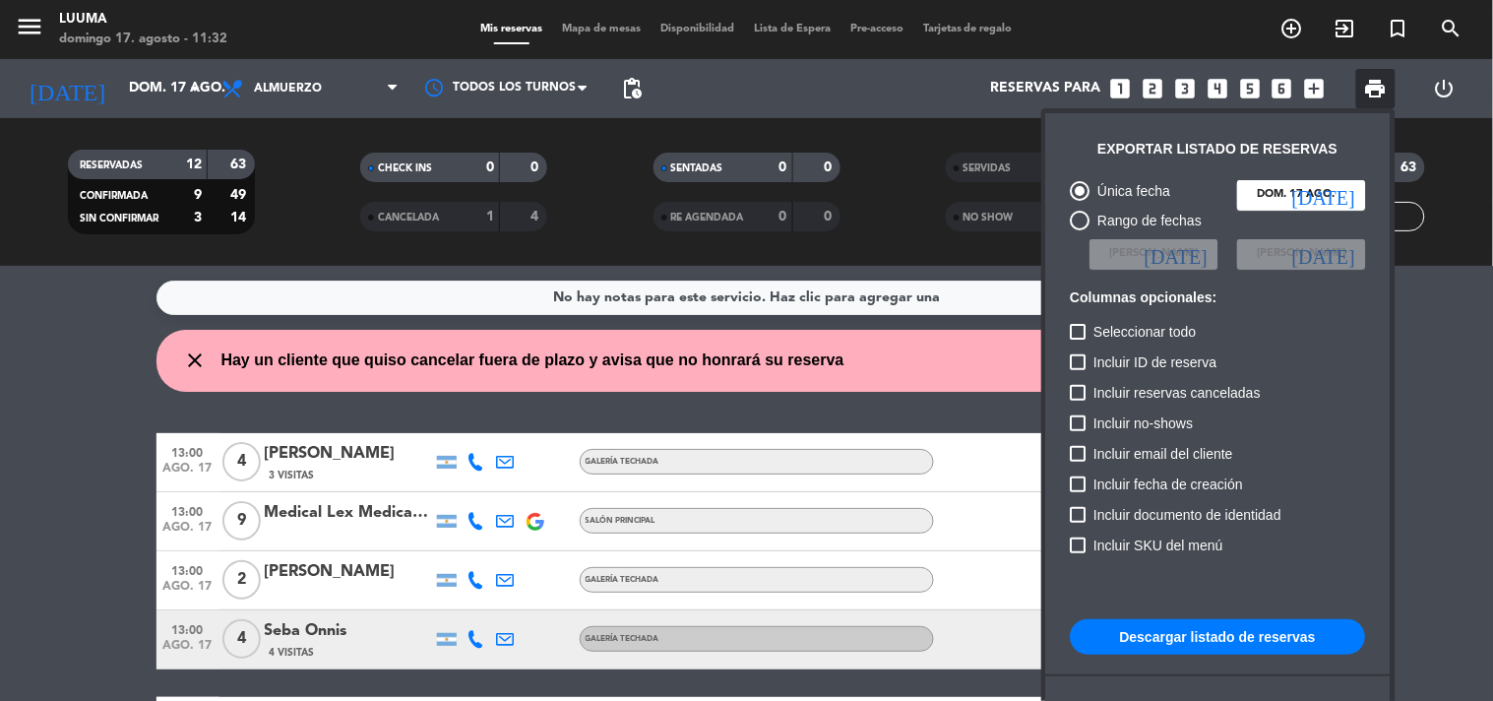
click at [1286, 636] on button "Descargar listado de reservas" at bounding box center [1217, 636] width 295 height 35
